Goal: Task Accomplishment & Management: Manage account settings

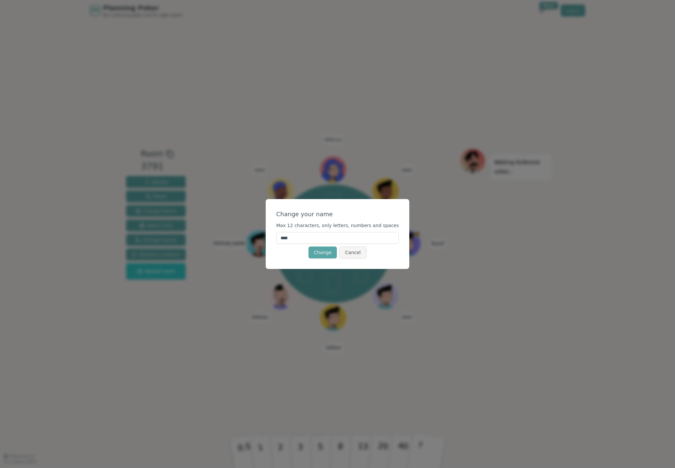
click at [319, 232] on input "****" at bounding box center [337, 238] width 123 height 12
type input "*****"
click at [319, 253] on button "Change" at bounding box center [323, 252] width 28 height 12
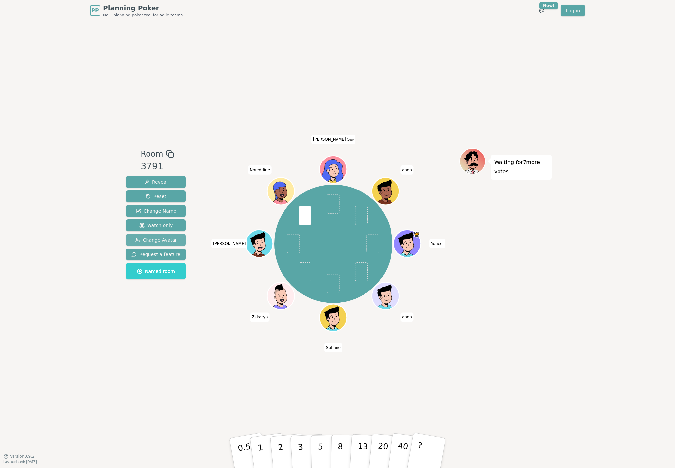
click at [164, 239] on span "Change Avatar" at bounding box center [156, 240] width 42 height 7
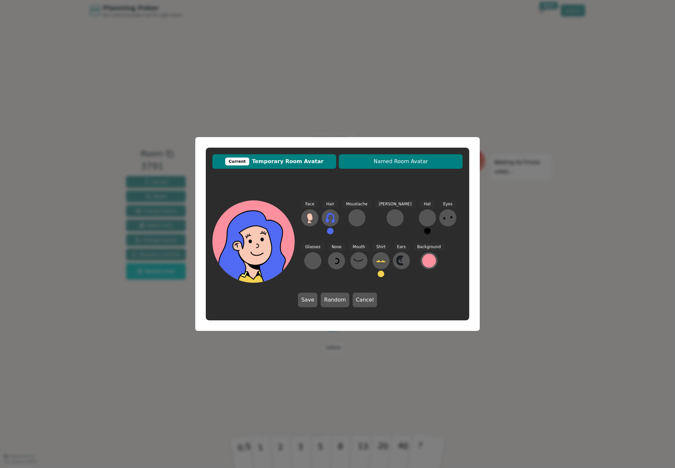
click at [352, 163] on span "Named Room Avatar" at bounding box center [400, 161] width 117 height 8
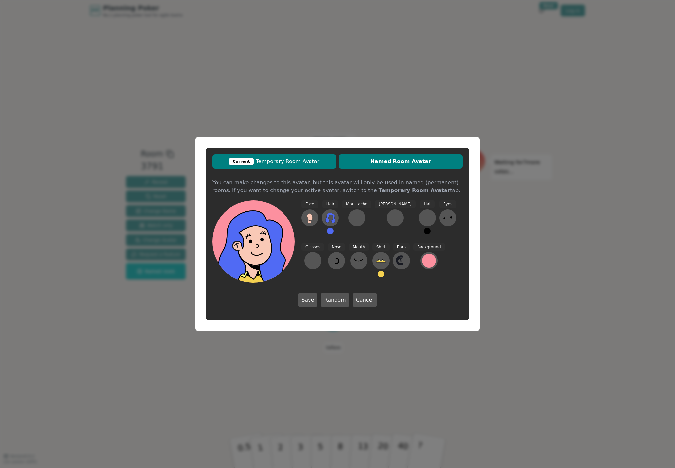
click at [294, 162] on span "Current Temporary Room Avatar" at bounding box center [274, 161] width 117 height 8
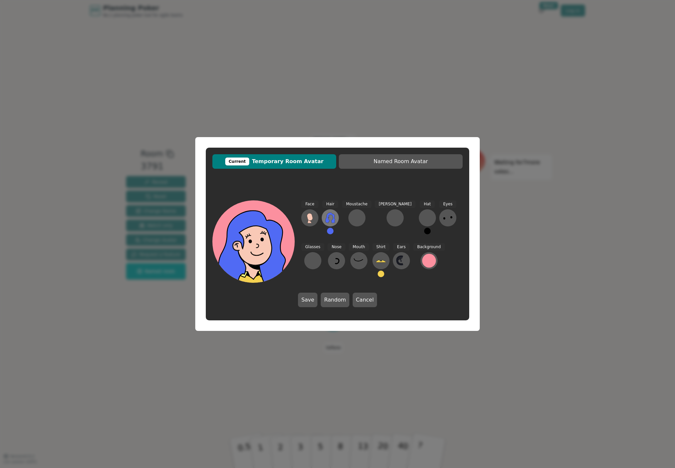
click at [331, 218] on icon at bounding box center [330, 217] width 11 height 11
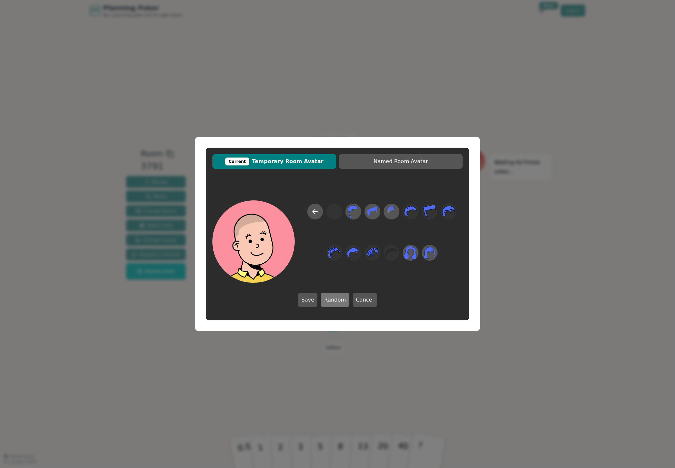
click at [338, 297] on button "Random" at bounding box center [335, 300] width 28 height 14
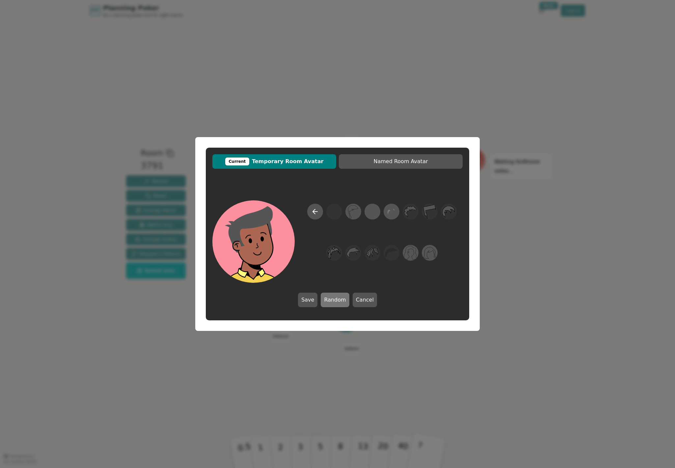
click at [331, 304] on button "Random" at bounding box center [335, 300] width 28 height 14
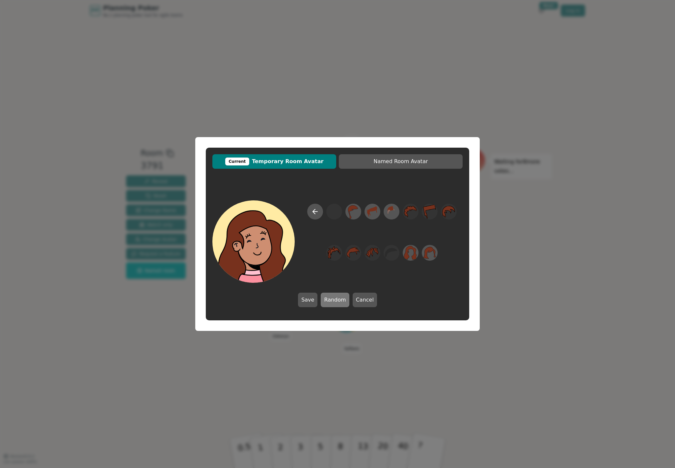
click at [331, 304] on button "Random" at bounding box center [335, 300] width 28 height 14
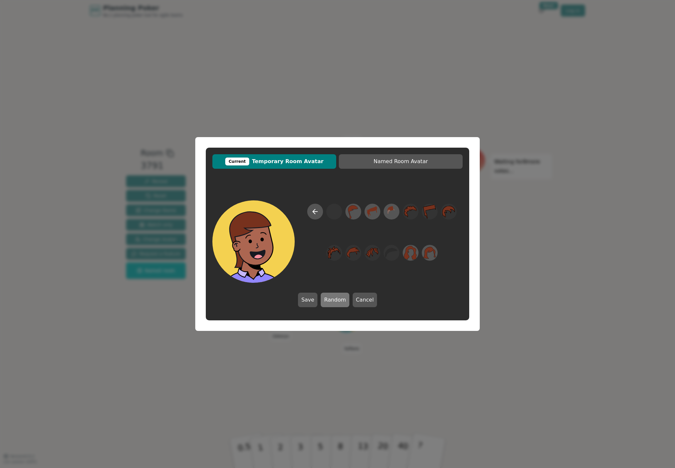
click at [333, 303] on button "Random" at bounding box center [335, 300] width 28 height 14
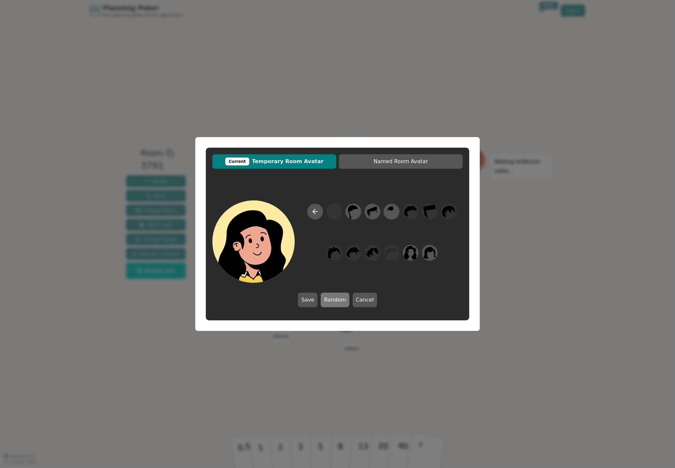
click at [333, 303] on button "Random" at bounding box center [335, 300] width 28 height 14
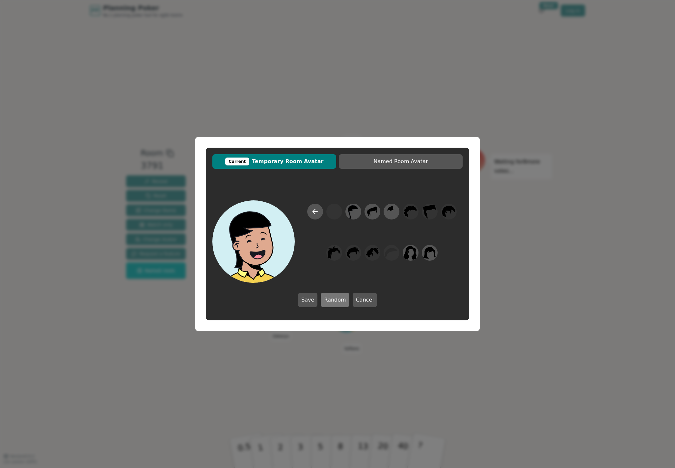
click at [340, 302] on button "Random" at bounding box center [335, 300] width 28 height 14
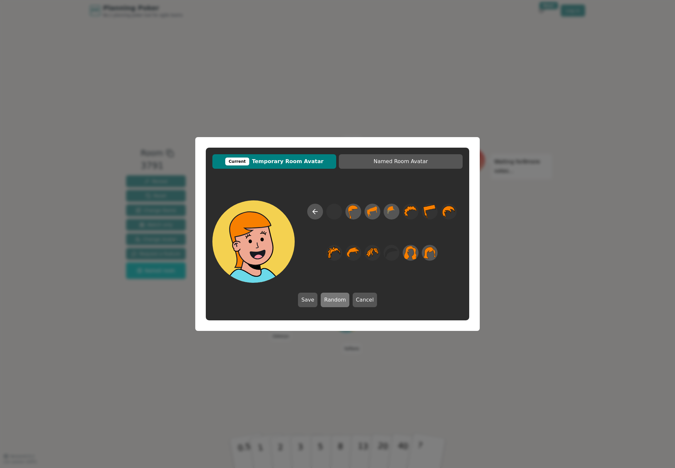
click at [340, 302] on button "Random" at bounding box center [335, 300] width 28 height 14
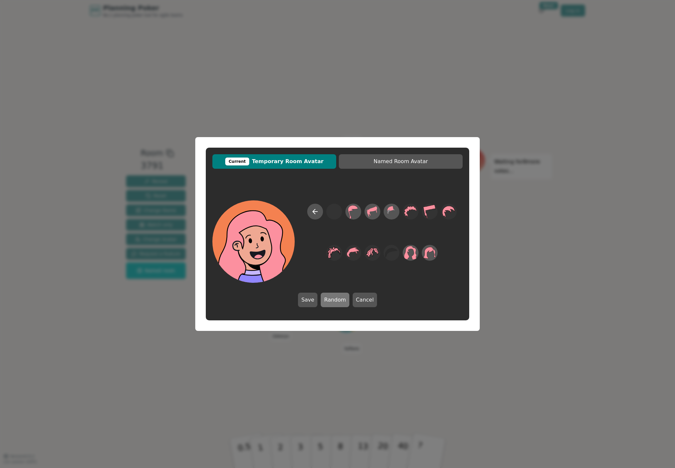
click at [340, 302] on button "Random" at bounding box center [335, 300] width 28 height 14
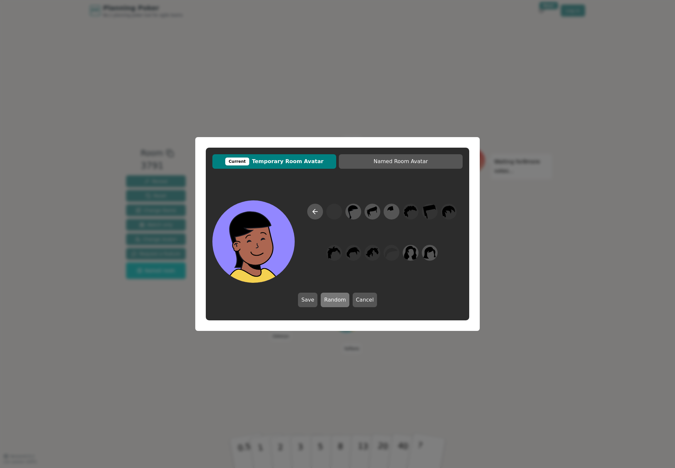
click at [338, 302] on button "Random" at bounding box center [335, 300] width 28 height 14
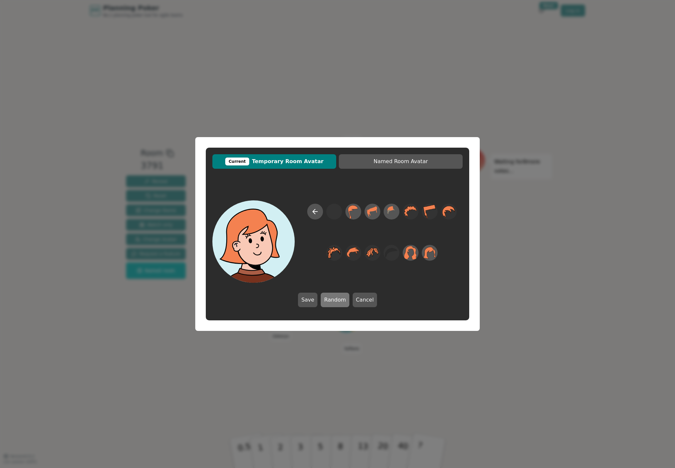
click at [331, 302] on button "Random" at bounding box center [335, 300] width 28 height 14
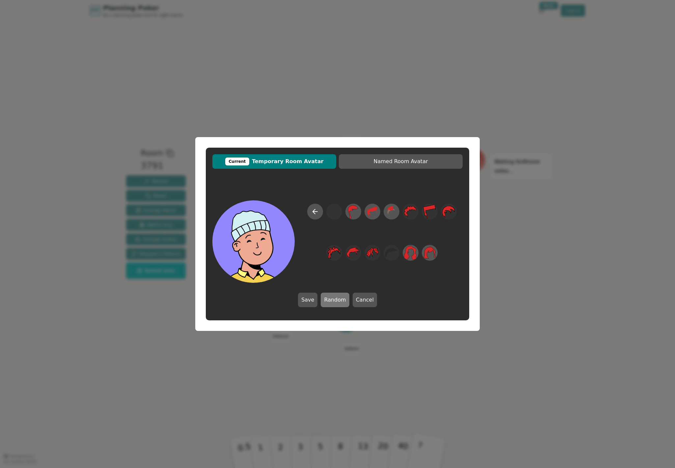
click at [329, 301] on button "Random" at bounding box center [335, 300] width 28 height 14
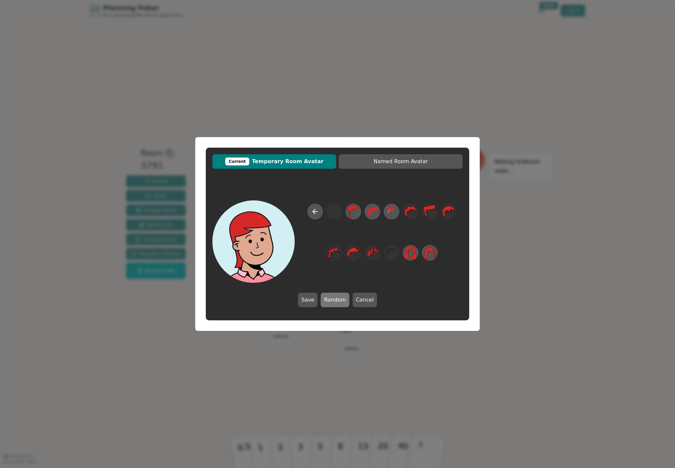
click at [329, 301] on button "Random" at bounding box center [335, 300] width 28 height 14
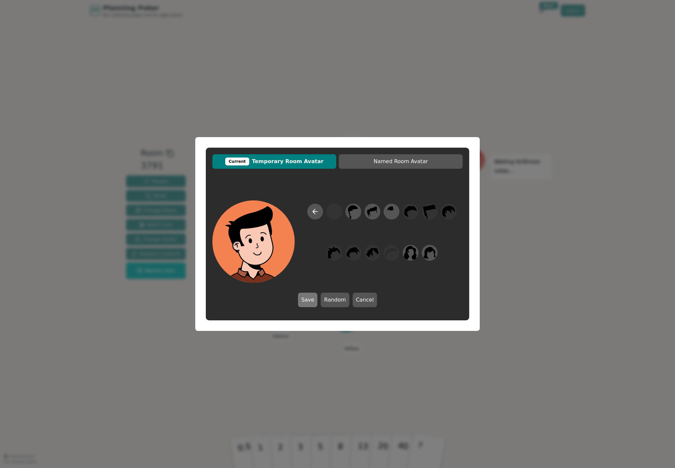
click at [316, 300] on button "Save" at bounding box center [307, 300] width 19 height 14
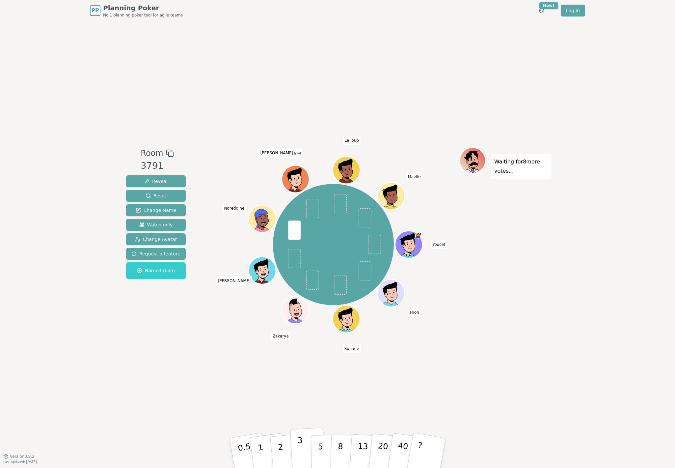
click at [303, 450] on button "3" at bounding box center [308, 452] width 36 height 51
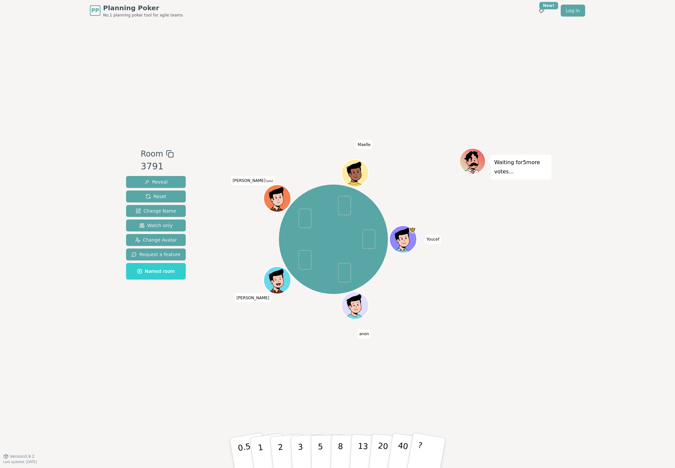
click at [119, 7] on span "Planning Poker" at bounding box center [143, 7] width 80 height 9
